Goal: Check status

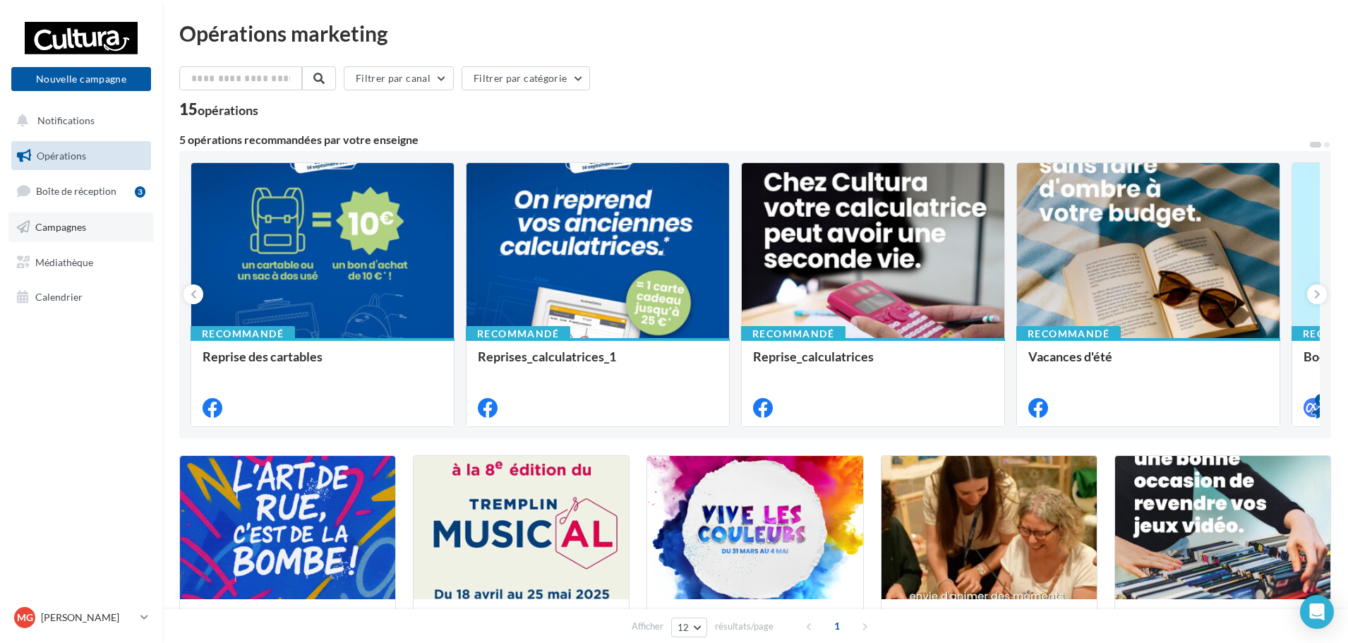
click at [81, 237] on link "Campagnes" at bounding box center [80, 227] width 145 height 30
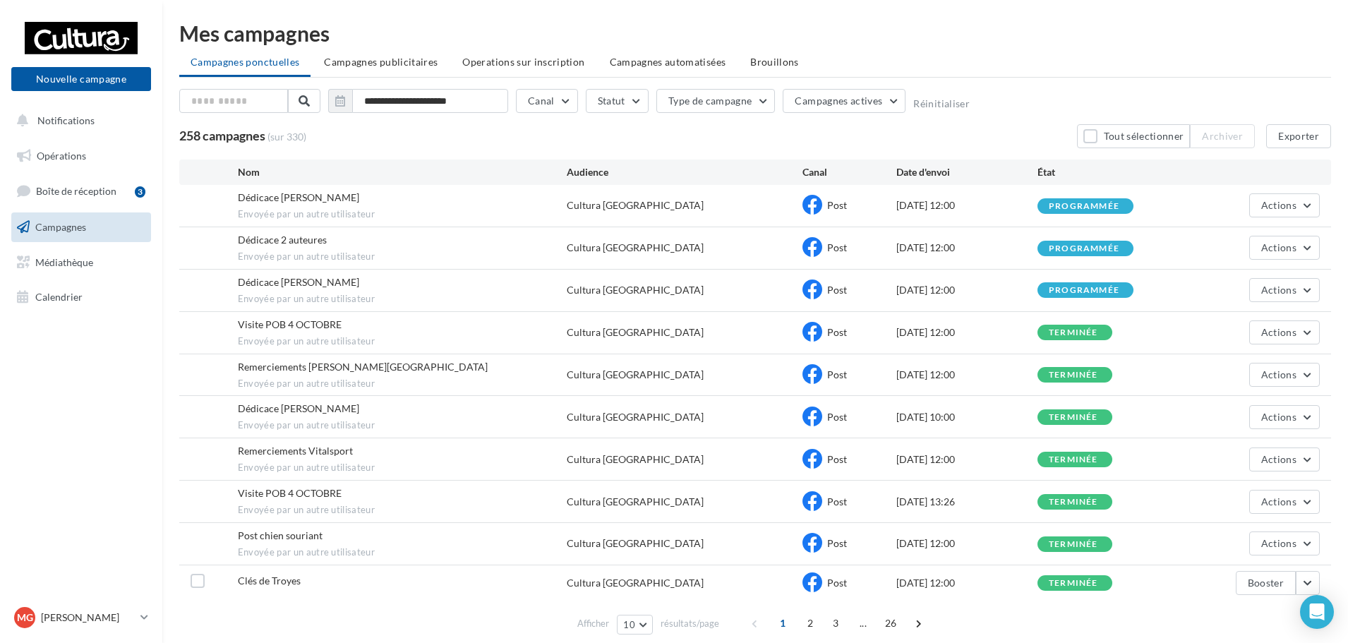
scroll to position [58, 0]
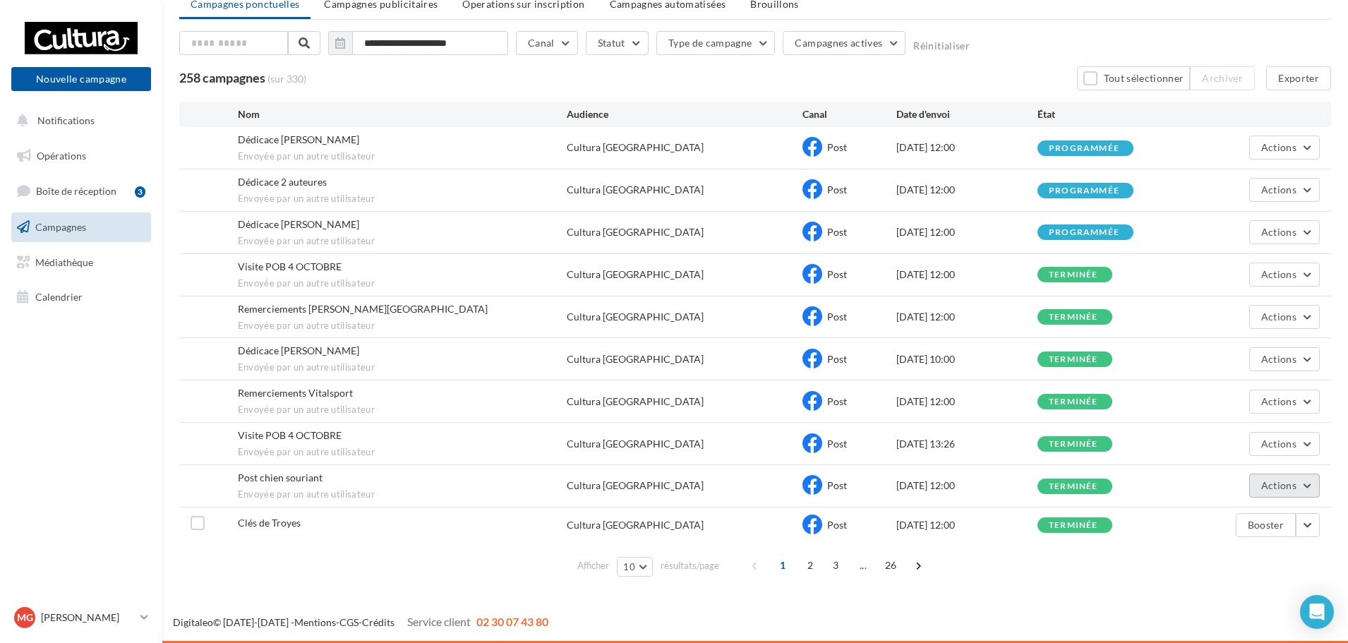
click at [1305, 490] on button "Actions" at bounding box center [1284, 485] width 71 height 24
click at [1265, 508] on button "Voir les résultats" at bounding box center [1248, 518] width 141 height 37
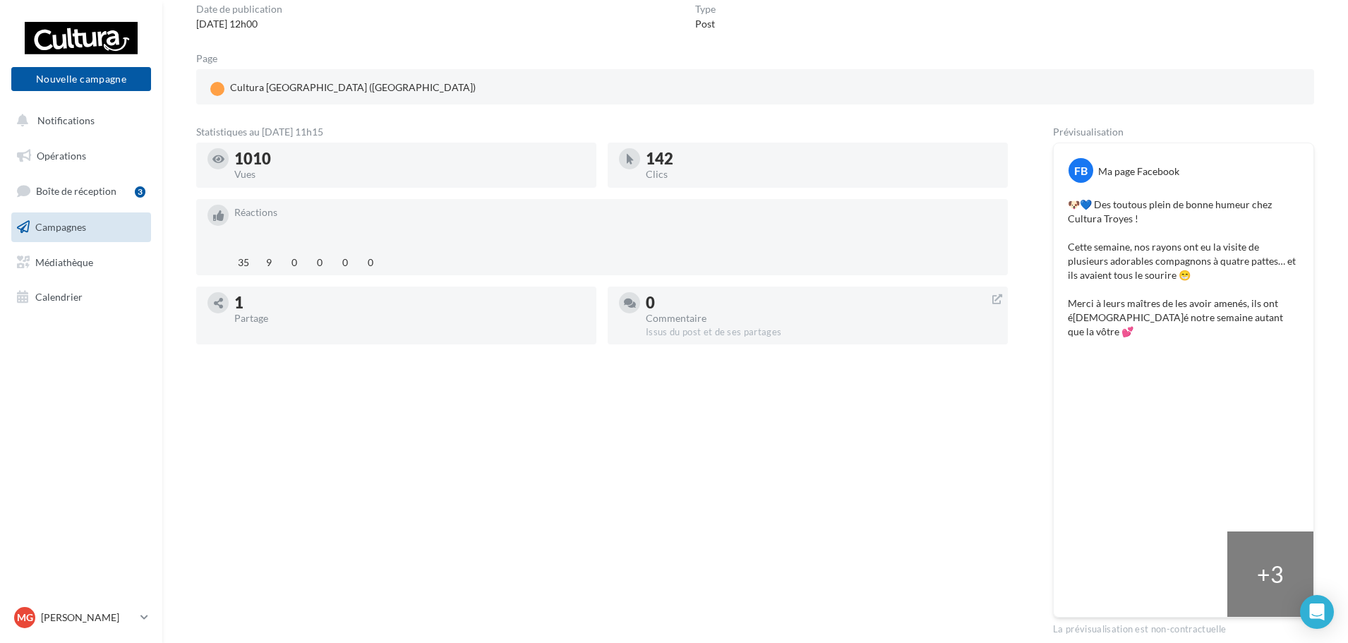
scroll to position [141, 0]
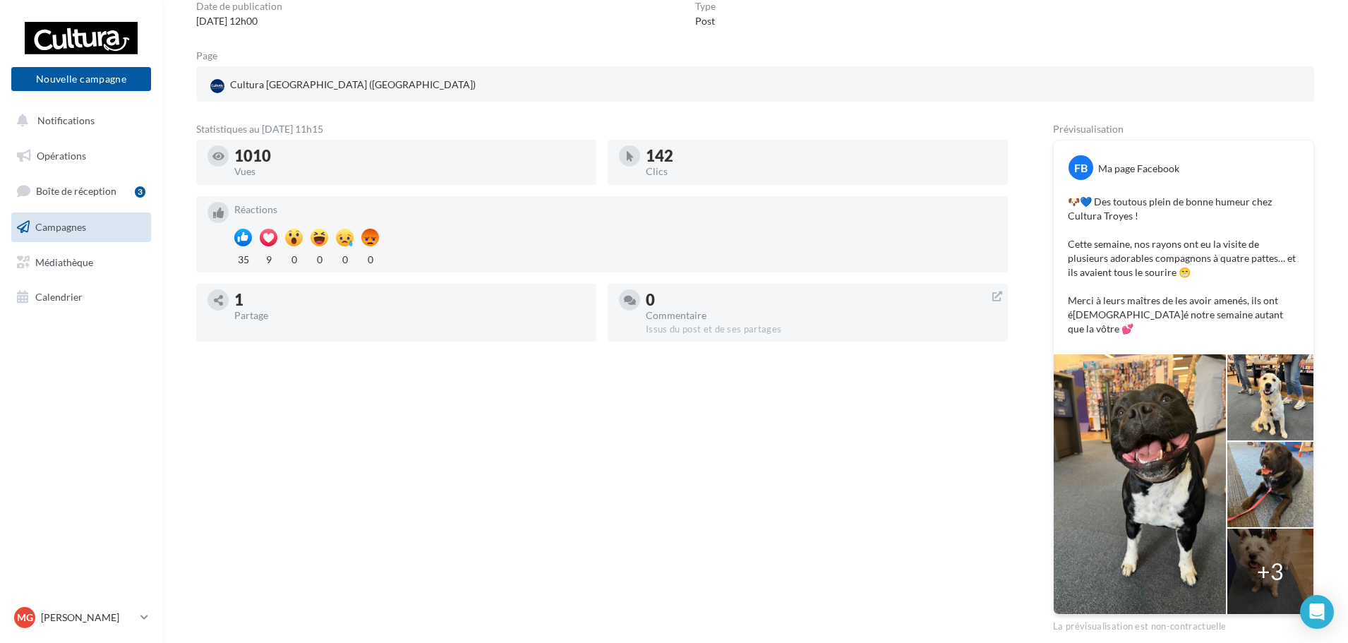
click at [11, 213] on link "Campagnes" at bounding box center [80, 227] width 145 height 30
